Goal: Information Seeking & Learning: Check status

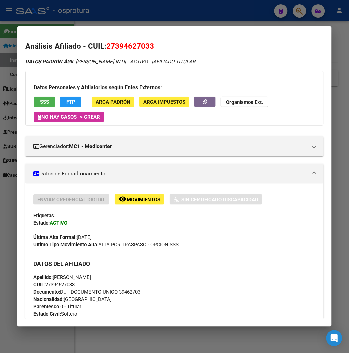
scroll to position [463, 0]
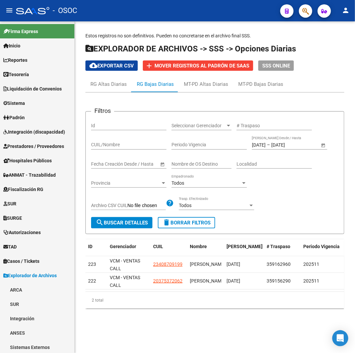
click at [126, 21] on mat-toolbar "menu - OSOC person" at bounding box center [177, 10] width 355 height 21
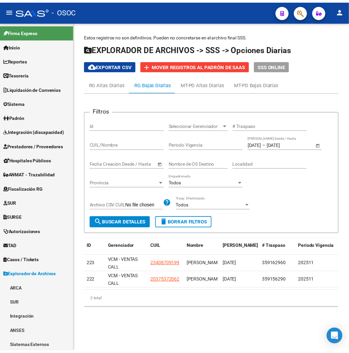
scroll to position [291, 0]
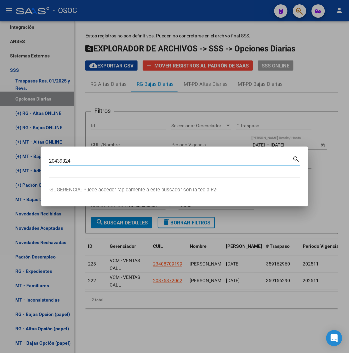
type input "20439324"
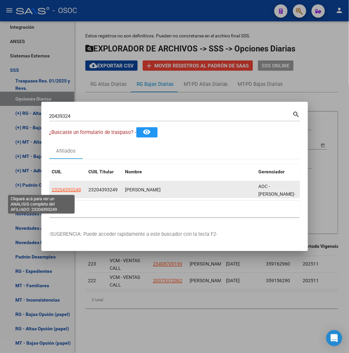
click at [52, 190] on span "23204393249" at bounding box center [66, 189] width 29 height 5
type textarea "23204393249"
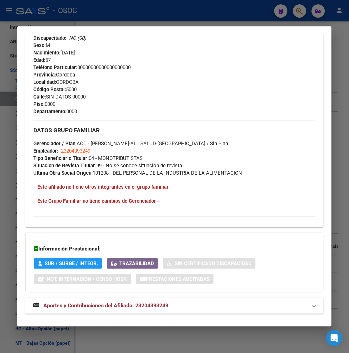
scroll to position [322, 0]
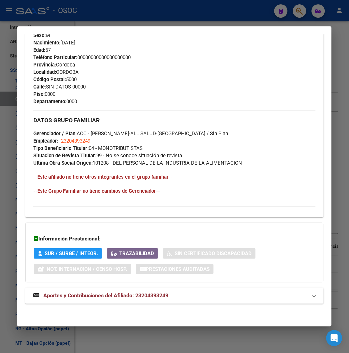
click at [88, 296] on span "Aportes y Contribuciones del Afiliado: 23204393249" at bounding box center [105, 295] width 125 height 6
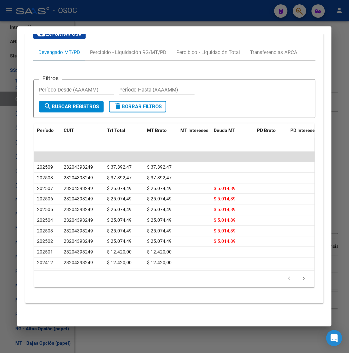
scroll to position [623, 0]
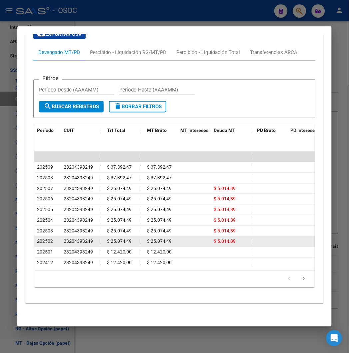
click at [118, 241] on datatable-body-cell "$ 25.074,49" at bounding box center [120, 241] width 33 height 10
click at [214, 239] on span "$ 5.014,89" at bounding box center [225, 241] width 22 height 5
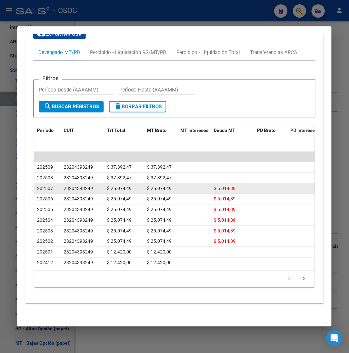
click at [221, 187] on datatable-body-cell "$ 5.014,89" at bounding box center [229, 189] width 37 height 10
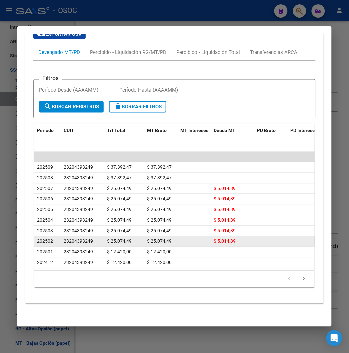
click at [219, 239] on div "$ 5.014,89" at bounding box center [229, 242] width 31 height 8
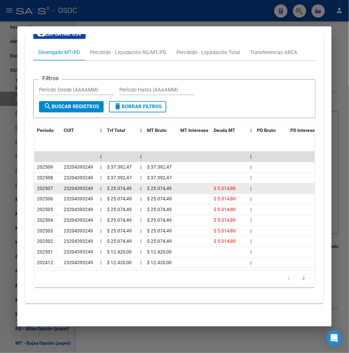
click at [214, 186] on span "$ 5.014,89" at bounding box center [225, 188] width 22 height 5
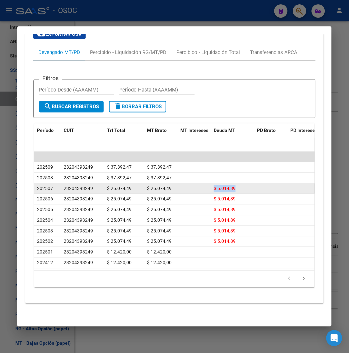
click at [214, 186] on span "$ 5.014,89" at bounding box center [225, 188] width 22 height 5
drag, startPoint x: 172, startPoint y: 236, endPoint x: 82, endPoint y: 186, distance: 102.7
click at [82, 186] on datatable-scroller "| | | 202509 23204393249 | $ 37.392,47 | $ 37.392,47 | 202508 23204393249 | $ 3…" at bounding box center [181, 209] width 294 height 116
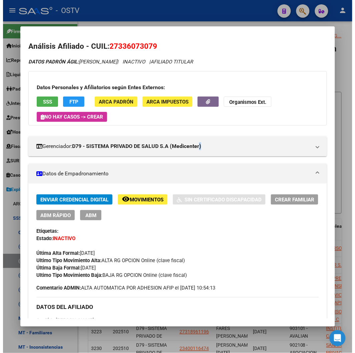
scroll to position [99, 0]
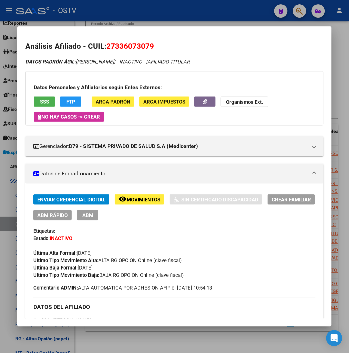
click at [222, 242] on div "Última Alta Formal: [DATE]" at bounding box center [174, 249] width 282 height 15
click at [131, 336] on div at bounding box center [174, 176] width 349 height 353
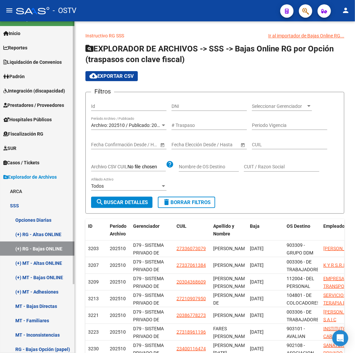
scroll to position [0, 0]
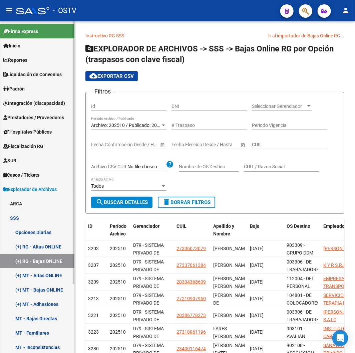
click at [27, 63] on span "Reportes" at bounding box center [15, 59] width 24 height 7
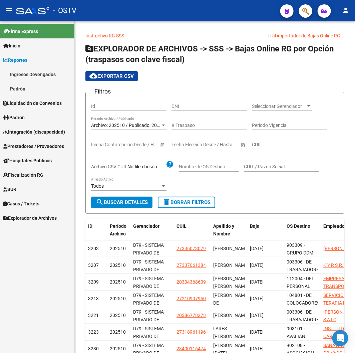
click at [27, 60] on span "Reportes" at bounding box center [15, 59] width 24 height 7
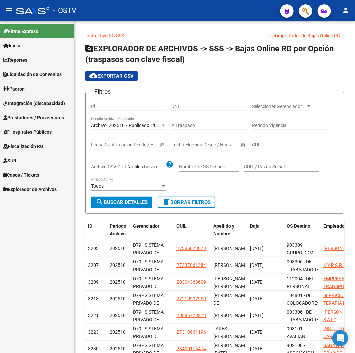
click at [28, 90] on link "Padrón" at bounding box center [37, 88] width 74 height 14
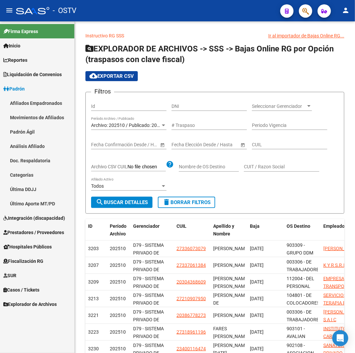
click at [29, 97] on link "Afiliados Empadronados" at bounding box center [37, 103] width 74 height 14
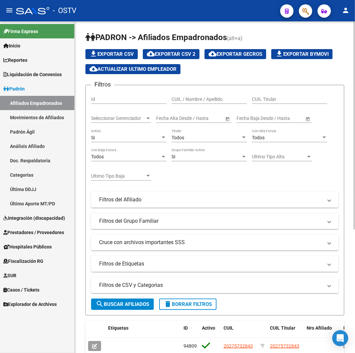
click at [135, 300] on button "search Buscar Afiliados" at bounding box center [122, 303] width 63 height 11
click at [126, 119] on span "Seleccionar Gerenciador" at bounding box center [118, 118] width 54 height 6
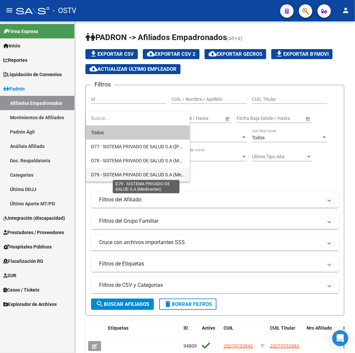
click at [126, 172] on span "D79 - SISTEMA PRIVADO DE SALUD S.A (Medicenter)" at bounding box center [145, 174] width 108 height 5
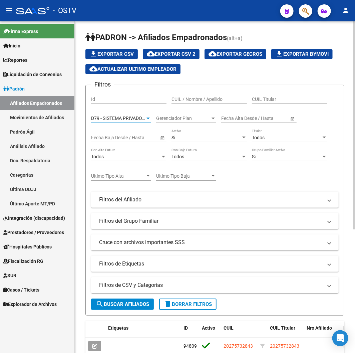
click at [109, 301] on span "search Buscar Afiliados" at bounding box center [122, 304] width 53 height 6
click at [186, 51] on span "cloud_download Exportar CSV 2" at bounding box center [171, 54] width 49 height 6
click at [172, 302] on span "delete Borrar Filtros" at bounding box center [188, 304] width 48 height 6
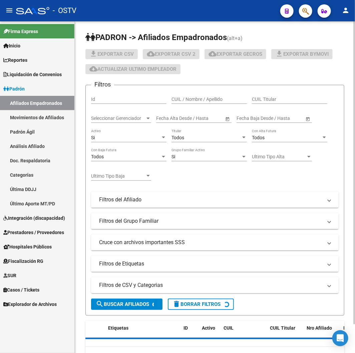
click at [160, 286] on mat-panel-title "Filtros de CSV y Categorias" at bounding box center [211, 284] width 224 height 7
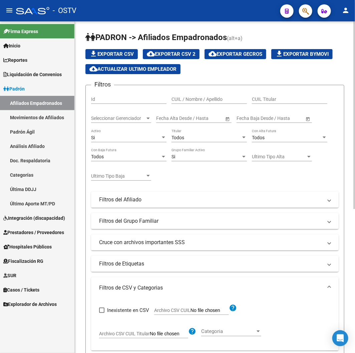
click at [171, 311] on span "Archivo CSV CUIL" at bounding box center [172, 309] width 36 height 5
click at [191, 311] on input "Archivo CSV CUIL" at bounding box center [210, 310] width 38 height 6
type input "C:\fakepath\archivo para filtrar en SAAS.csv"
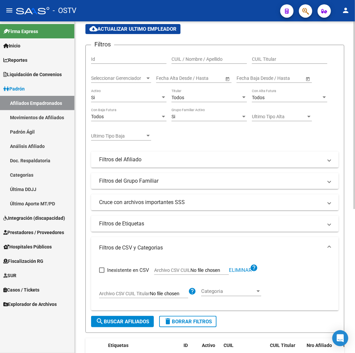
scroll to position [111, 0]
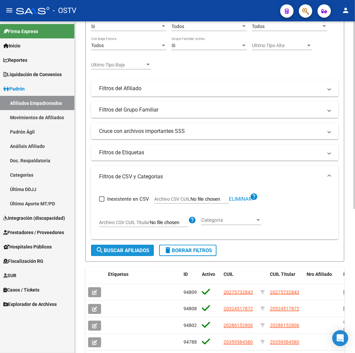
click at [127, 246] on button "search Buscar Afiliados" at bounding box center [122, 250] width 63 height 11
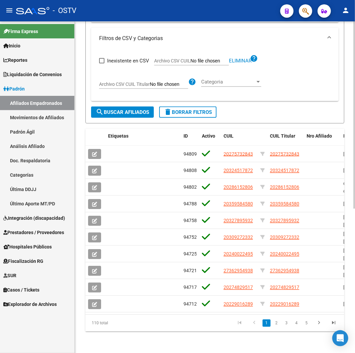
scroll to position [69, 0]
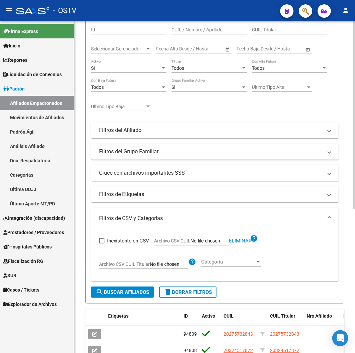
click at [124, 69] on div "Si" at bounding box center [125, 68] width 69 height 6
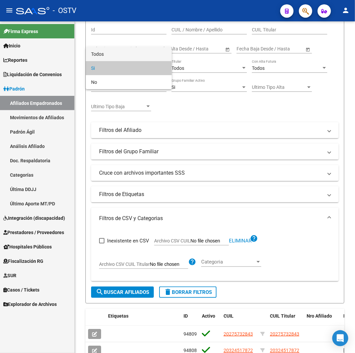
click at [119, 54] on span "Todos" at bounding box center [128, 54] width 75 height 14
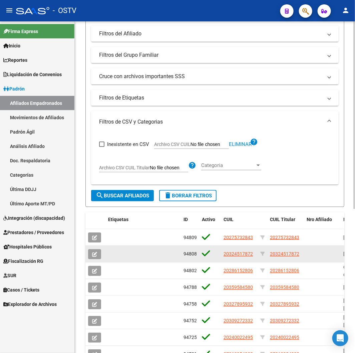
scroll to position [255, 0]
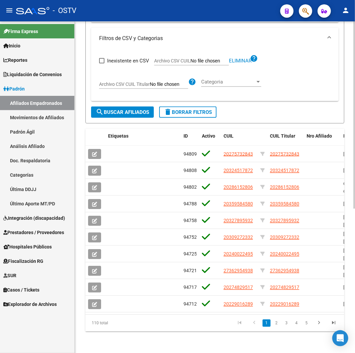
click at [118, 109] on span "search Buscar Afiliados" at bounding box center [122, 112] width 53 height 6
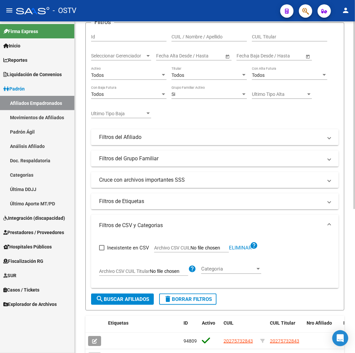
scroll to position [0, 0]
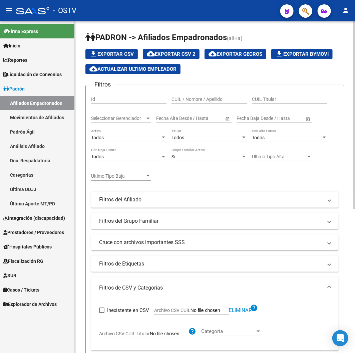
click at [129, 135] on div "Todos" at bounding box center [125, 138] width 69 height 6
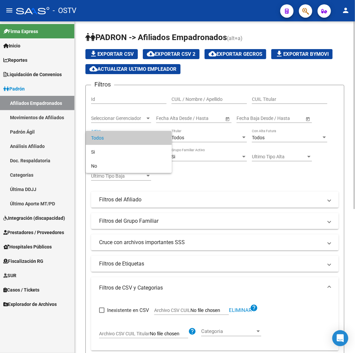
click at [129, 135] on span "Todos" at bounding box center [128, 138] width 75 height 14
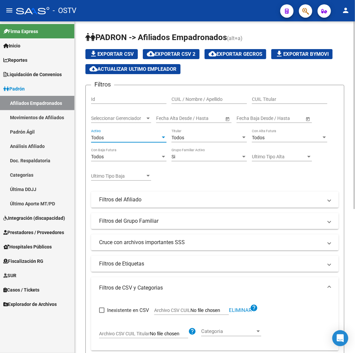
click at [141, 121] on div "Seleccionar Gerenciador Seleccionar Gerenciador" at bounding box center [121, 115] width 60 height 13
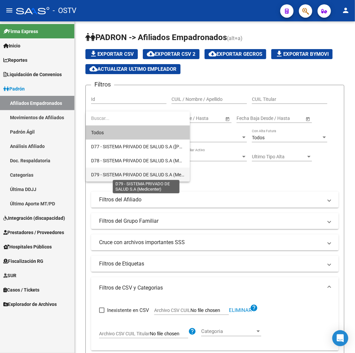
click at [129, 174] on span "D79 - SISTEMA PRIVADO DE SALUD S.A (Medicenter)" at bounding box center [145, 174] width 108 height 5
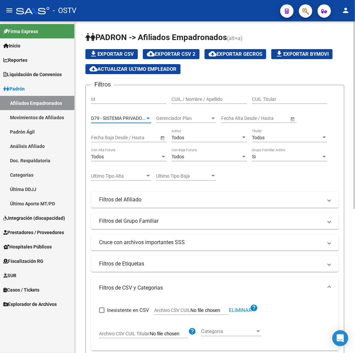
scroll to position [185, 0]
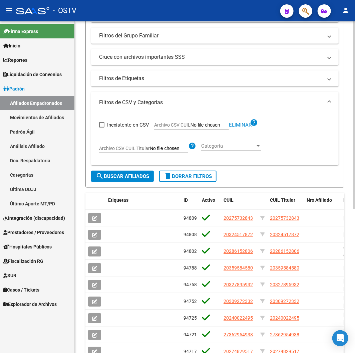
click at [134, 176] on span "search Buscar Afiliados" at bounding box center [122, 176] width 53 height 6
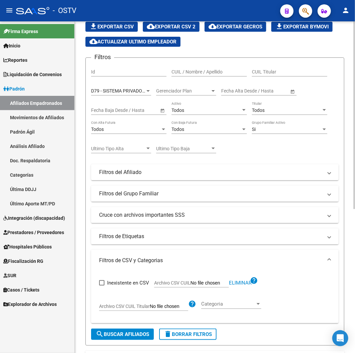
scroll to position [0, 0]
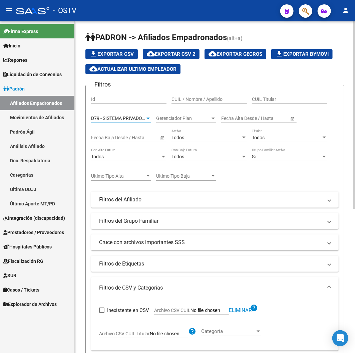
click at [135, 120] on span "D79 - SISTEMA PRIVADO DE SALUD S.A (Medicenter)" at bounding box center [145, 117] width 108 height 5
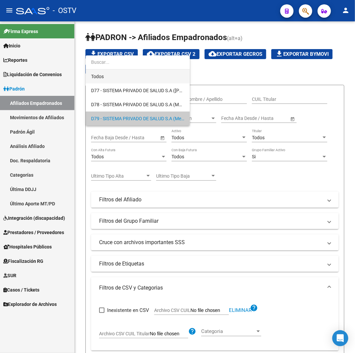
click at [121, 75] on span "Todos" at bounding box center [137, 76] width 93 height 14
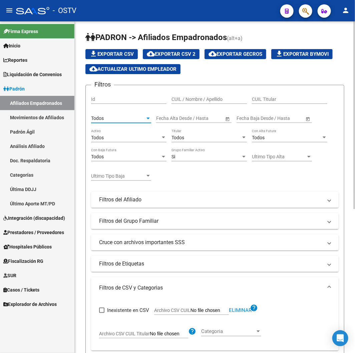
scroll to position [222, 0]
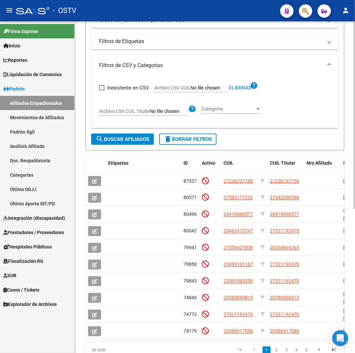
click at [143, 137] on span "search Buscar Afiliados" at bounding box center [122, 139] width 53 height 6
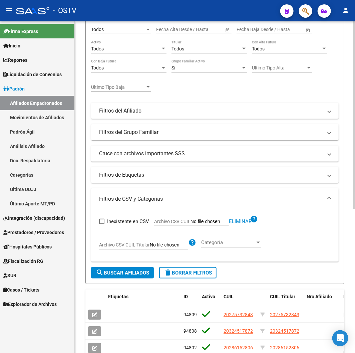
scroll to position [0, 0]
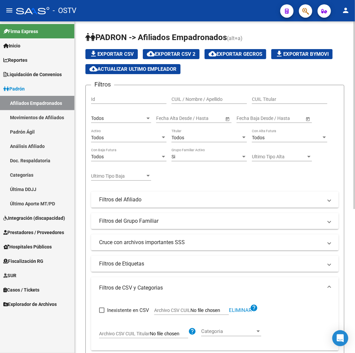
click at [144, 136] on div "Todos" at bounding box center [125, 138] width 69 height 6
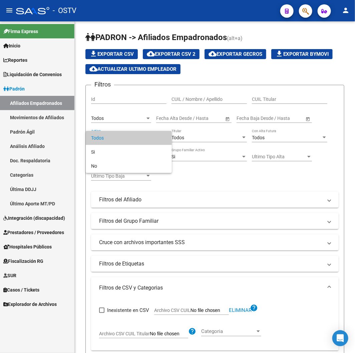
click at [143, 137] on span "Todos" at bounding box center [128, 138] width 75 height 14
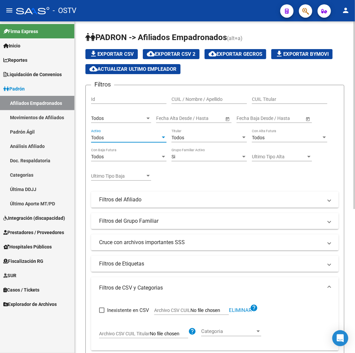
click at [195, 157] on div "Si" at bounding box center [205, 157] width 69 height 6
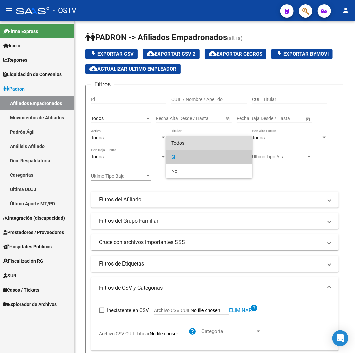
click at [189, 142] on span "Todos" at bounding box center [208, 143] width 75 height 14
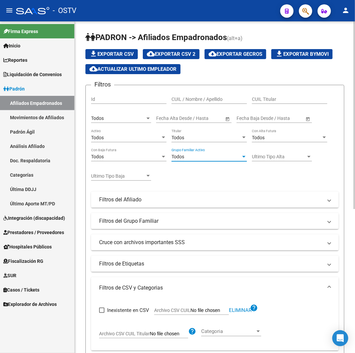
scroll to position [255, 0]
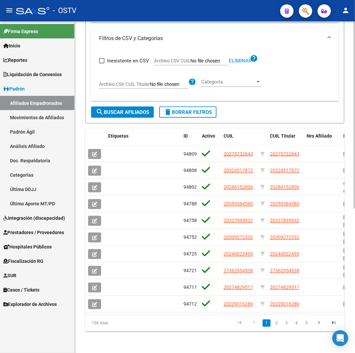
click at [125, 109] on span "search Buscar Afiliados" at bounding box center [122, 112] width 53 height 6
click at [145, 111] on button "search Buscar Afiliados" at bounding box center [122, 111] width 63 height 11
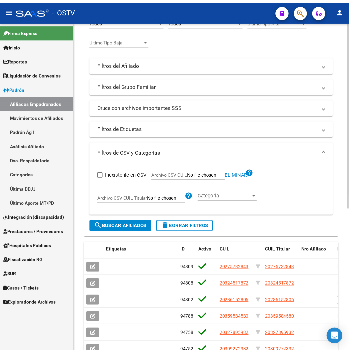
scroll to position [0, 0]
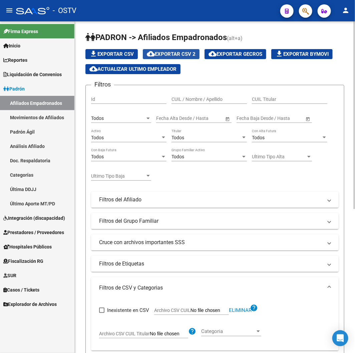
click at [171, 55] on span "cloud_download Exportar CSV 2" at bounding box center [171, 54] width 49 height 6
drag, startPoint x: 184, startPoint y: 37, endPoint x: 181, endPoint y: 29, distance: 9.2
click at [184, 37] on span "PADRON -> Afiliados Empadronados" at bounding box center [155, 37] width 141 height 9
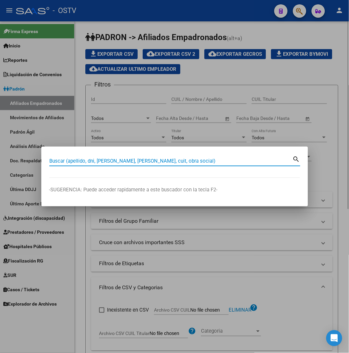
paste input "23873775"
type input "23873775"
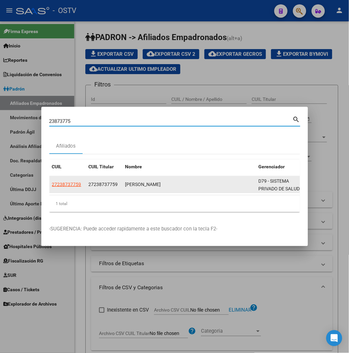
click at [52, 185] on span "27238737759" at bounding box center [66, 184] width 29 height 5
type textarea "27238737759"
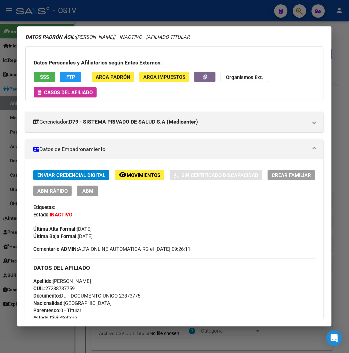
scroll to position [37, 0]
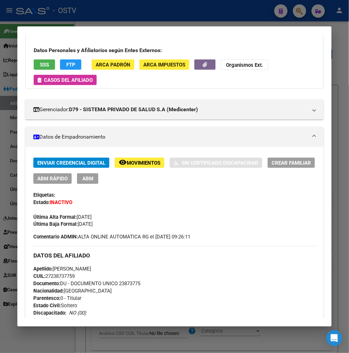
click at [119, 170] on div "Enviar Credencial Digital remove_red_eye Movimientos Sin Certificado Discapacid…" at bounding box center [174, 170] width 282 height 26
click at [127, 165] on span "Movimientos" at bounding box center [144, 163] width 34 height 6
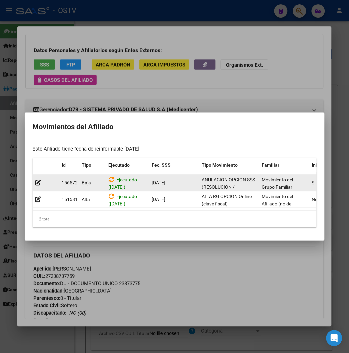
click at [202, 185] on span "ANULACION OPCION SSS (RESOLUCION / DECRETO)" at bounding box center [228, 187] width 53 height 21
copy span "ANULACION OPCION SSS (RESOLUCION / DECRETO)"
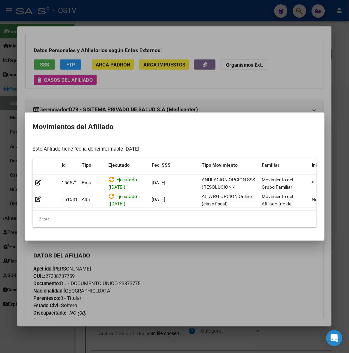
click at [231, 95] on div at bounding box center [174, 176] width 349 height 353
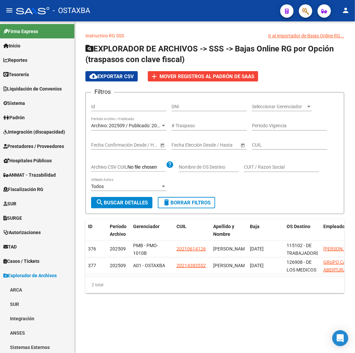
click at [159, 19] on mat-toolbar "menu - OSTAXBA person" at bounding box center [177, 10] width 355 height 21
